Goal: Task Accomplishment & Management: Complete application form

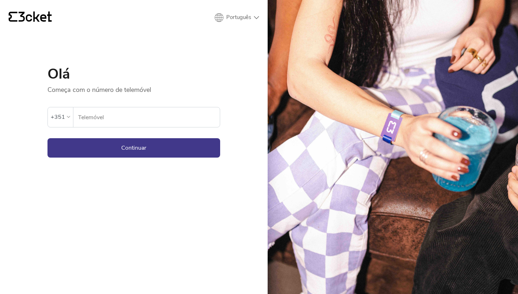
click at [109, 115] on input "Telemóvel" at bounding box center [149, 117] width 142 height 20
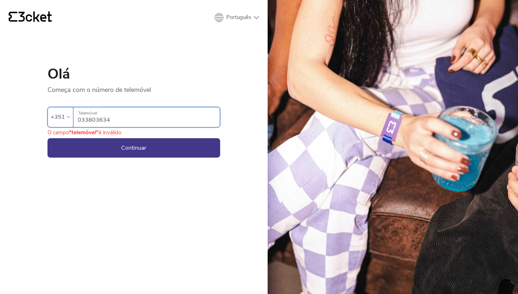
click at [134, 148] on button "Continuar" at bounding box center [133, 147] width 173 height 19
type input "0"
click at [134, 148] on button "Continuar" at bounding box center [133, 147] width 173 height 19
click at [79, 120] on input "3803634" at bounding box center [149, 117] width 142 height 20
type input "933803634"
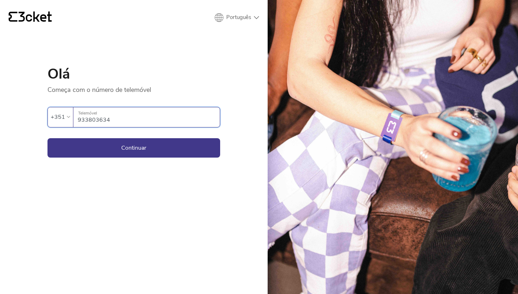
click at [134, 148] on button "Continuar" at bounding box center [133, 147] width 173 height 19
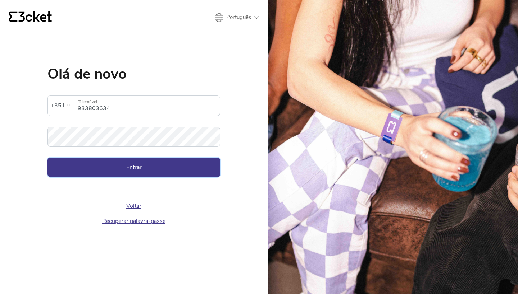
click at [137, 169] on button "Entrar" at bounding box center [133, 167] width 173 height 19
